Goal: Find specific page/section

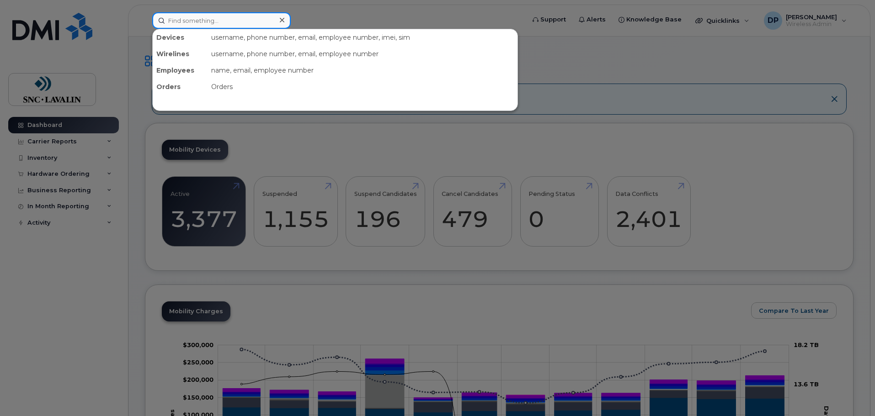
click at [198, 23] on input at bounding box center [221, 20] width 139 height 16
paste input "Phillipow"
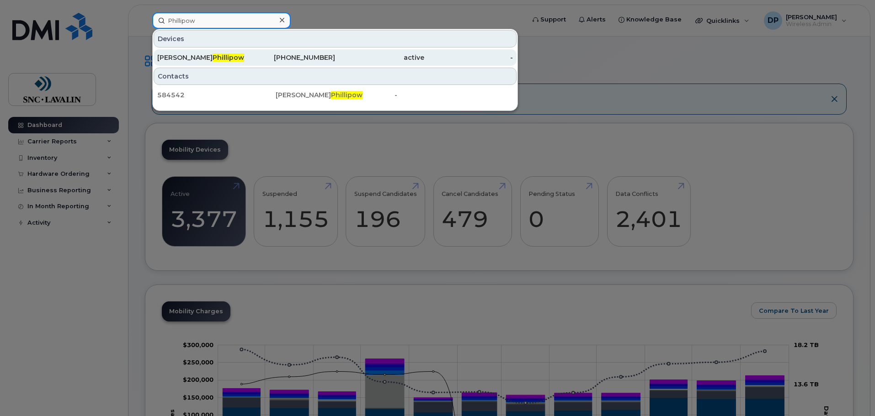
type input "Phillipow"
click at [213, 55] on span "Phillipow" at bounding box center [229, 57] width 32 height 8
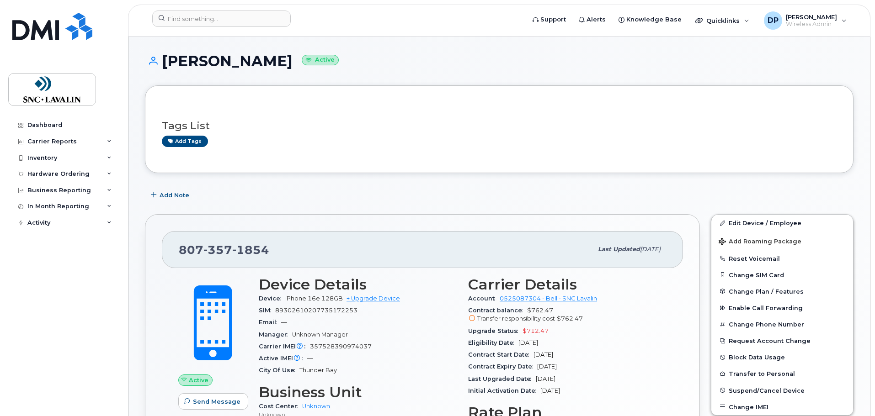
click at [349, 346] on span "357528390974037" at bounding box center [341, 346] width 62 height 7
copy span "357528390974037"
click at [182, 19] on input at bounding box center [221, 19] width 139 height 16
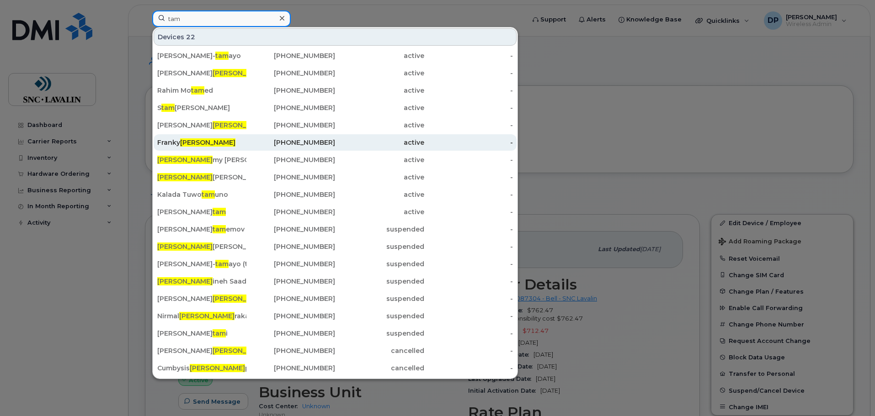
type input "tam"
click at [182, 140] on span "Tam" at bounding box center [207, 143] width 55 height 8
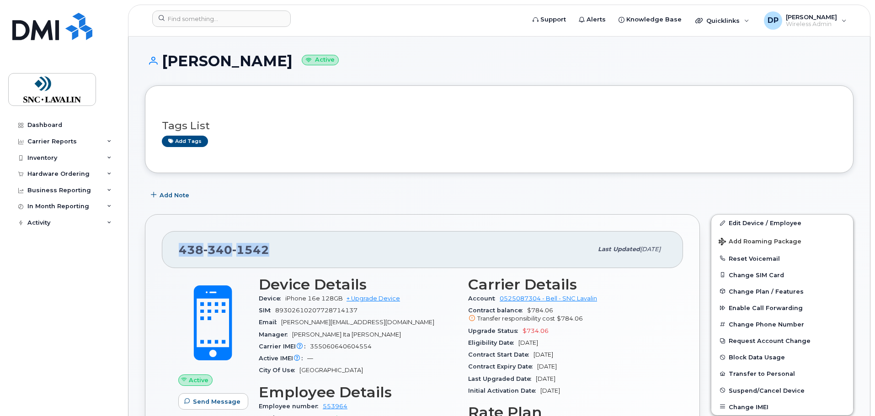
drag, startPoint x: 270, startPoint y: 251, endPoint x: 182, endPoint y: 245, distance: 88.4
click at [182, 245] on div "[PHONE_NUMBER]" at bounding box center [386, 249] width 414 height 19
copy span "[PHONE_NUMBER]"
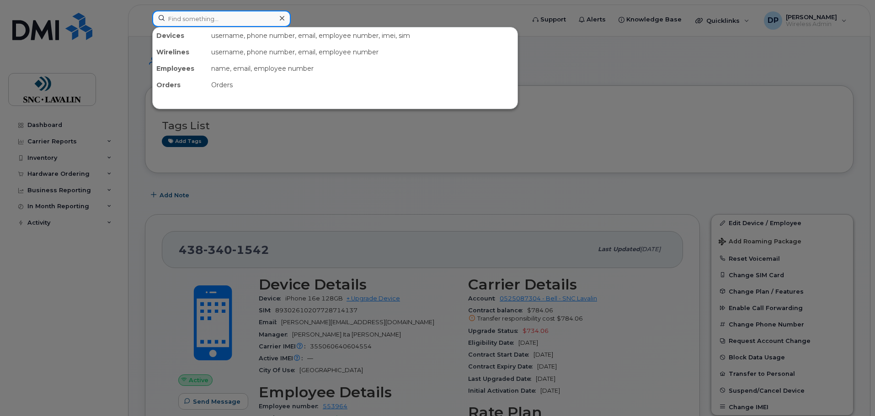
click at [199, 16] on input at bounding box center [221, 19] width 139 height 16
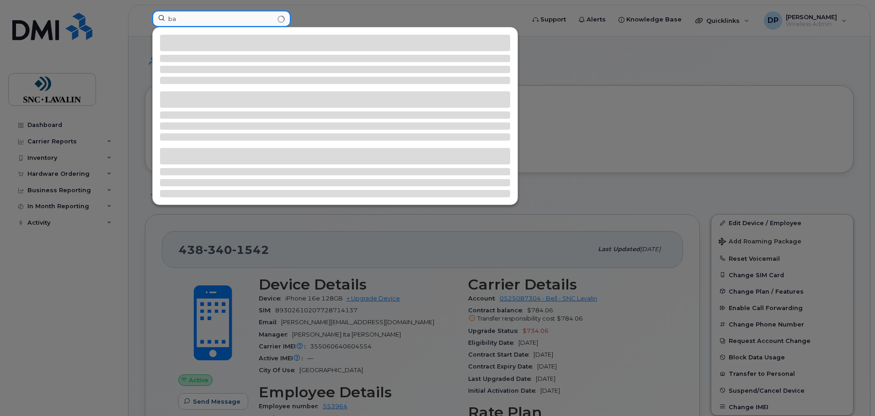
type input "b"
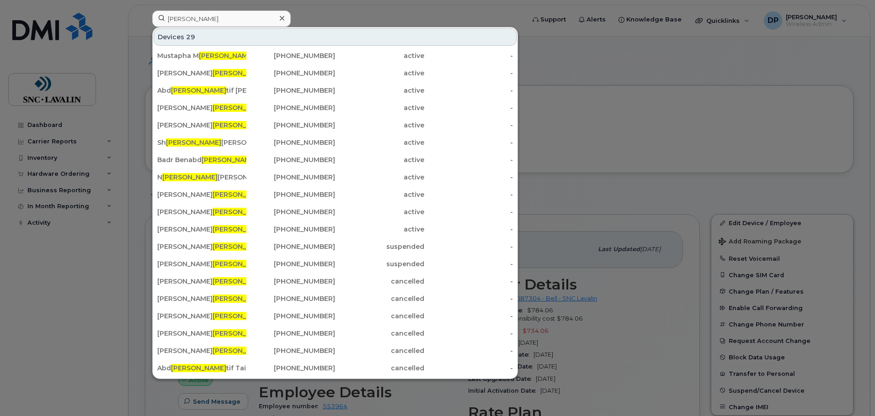
drag, startPoint x: 518, startPoint y: 244, endPoint x: 522, endPoint y: 283, distance: 39.1
click at [522, 283] on div at bounding box center [437, 208] width 875 height 416
click at [208, 19] on input "ella" at bounding box center [221, 19] width 139 height 16
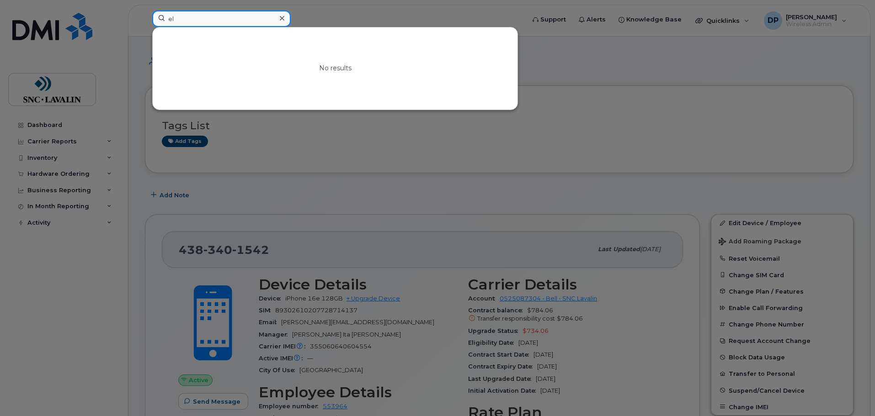
type input "e"
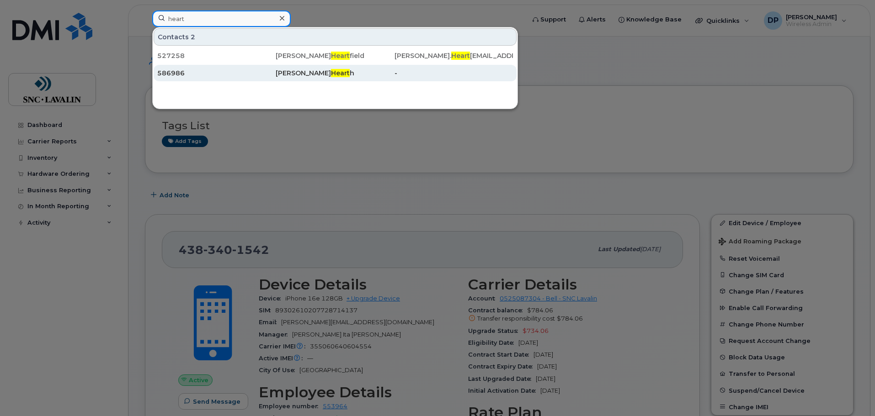
type input "heart"
click at [197, 72] on div "586986" at bounding box center [216, 73] width 118 height 9
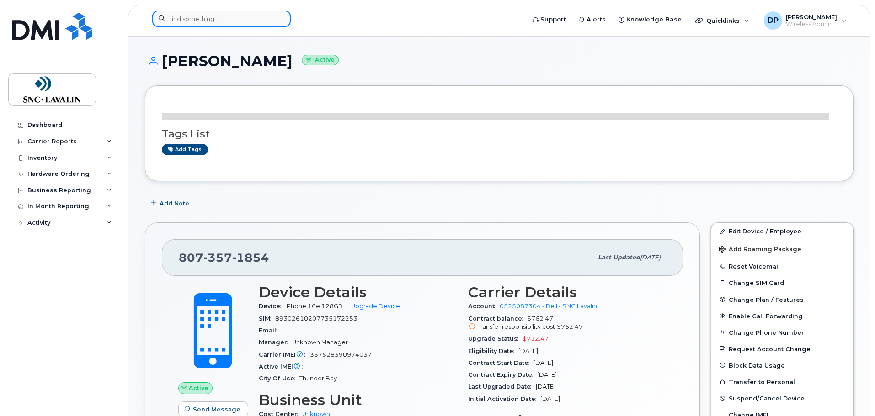
click at [186, 26] on input at bounding box center [221, 19] width 139 height 16
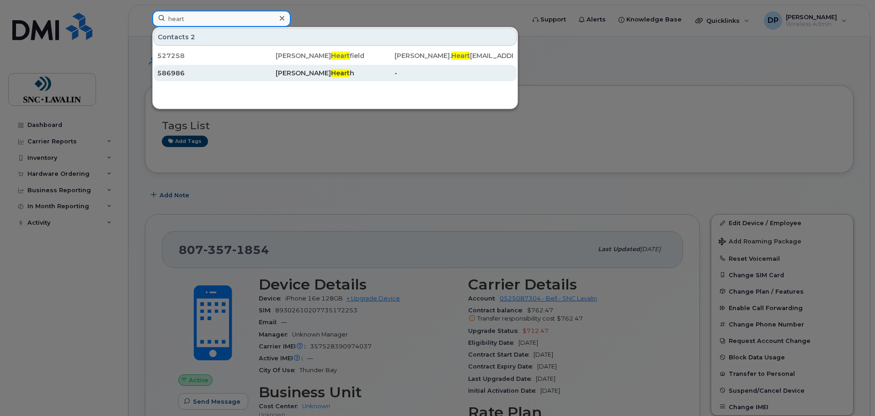
type input "heart"
click at [173, 71] on div "586986" at bounding box center [216, 73] width 118 height 9
click at [338, 75] on div "Nick Heart h" at bounding box center [335, 73] width 118 height 9
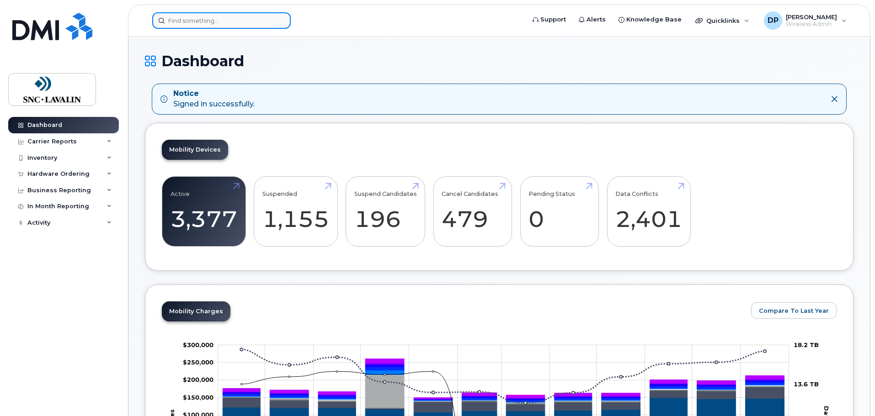
click at [242, 21] on input at bounding box center [221, 20] width 139 height 16
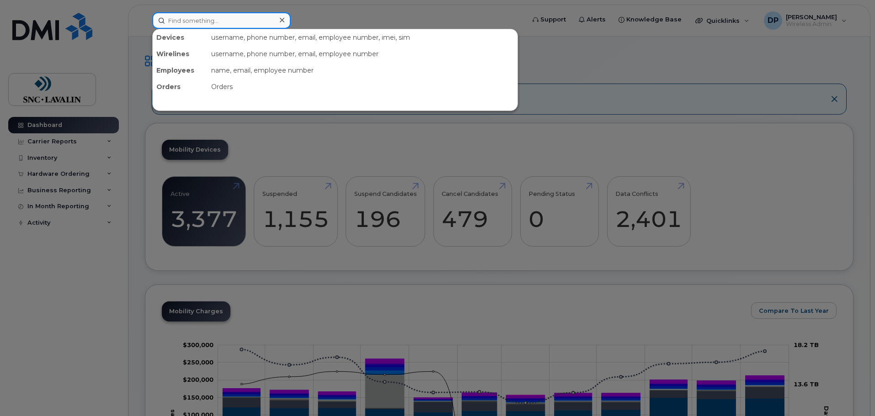
paste input "2267508962"
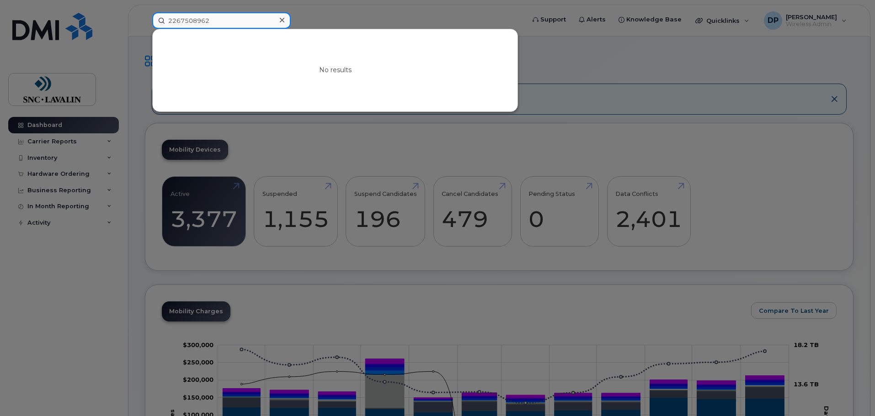
type input "2267508962"
click at [226, 22] on input "2267508962" at bounding box center [221, 20] width 139 height 16
